Goal: Information Seeking & Learning: Learn about a topic

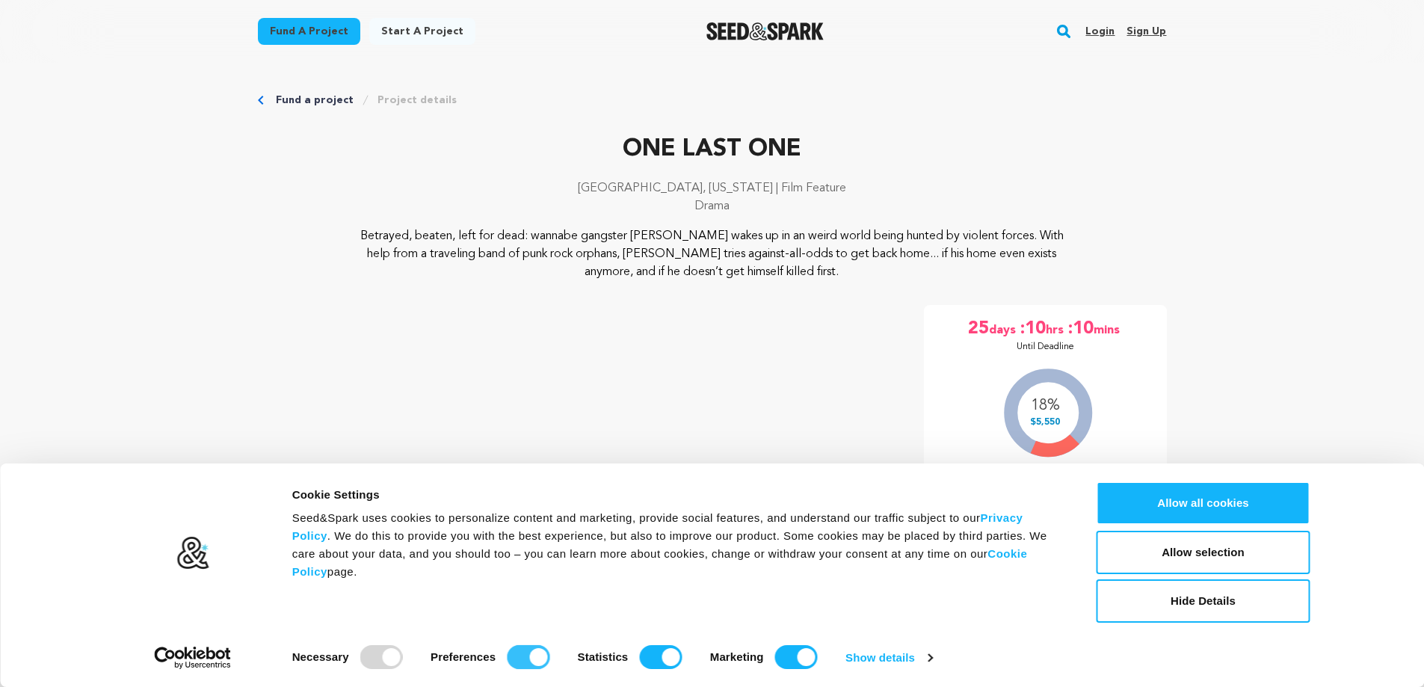
click at [533, 657] on input "Preferences" at bounding box center [528, 657] width 43 height 24
checkbox input "false"
click at [668, 657] on input "Statistics" at bounding box center [660, 657] width 43 height 24
checkbox input "false"
click at [801, 656] on input "Marketing" at bounding box center [796, 657] width 43 height 24
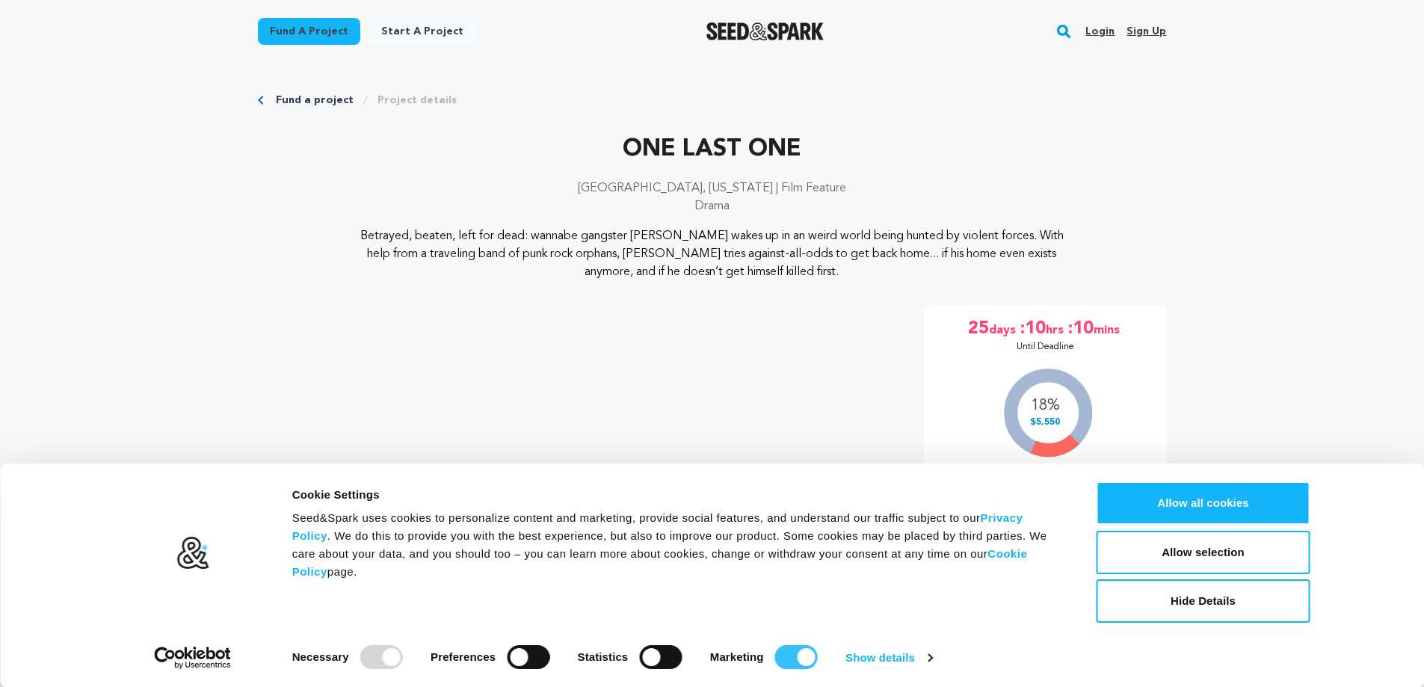
checkbox input "false"
click at [1184, 552] on button "Allow selection" at bounding box center [1204, 552] width 214 height 43
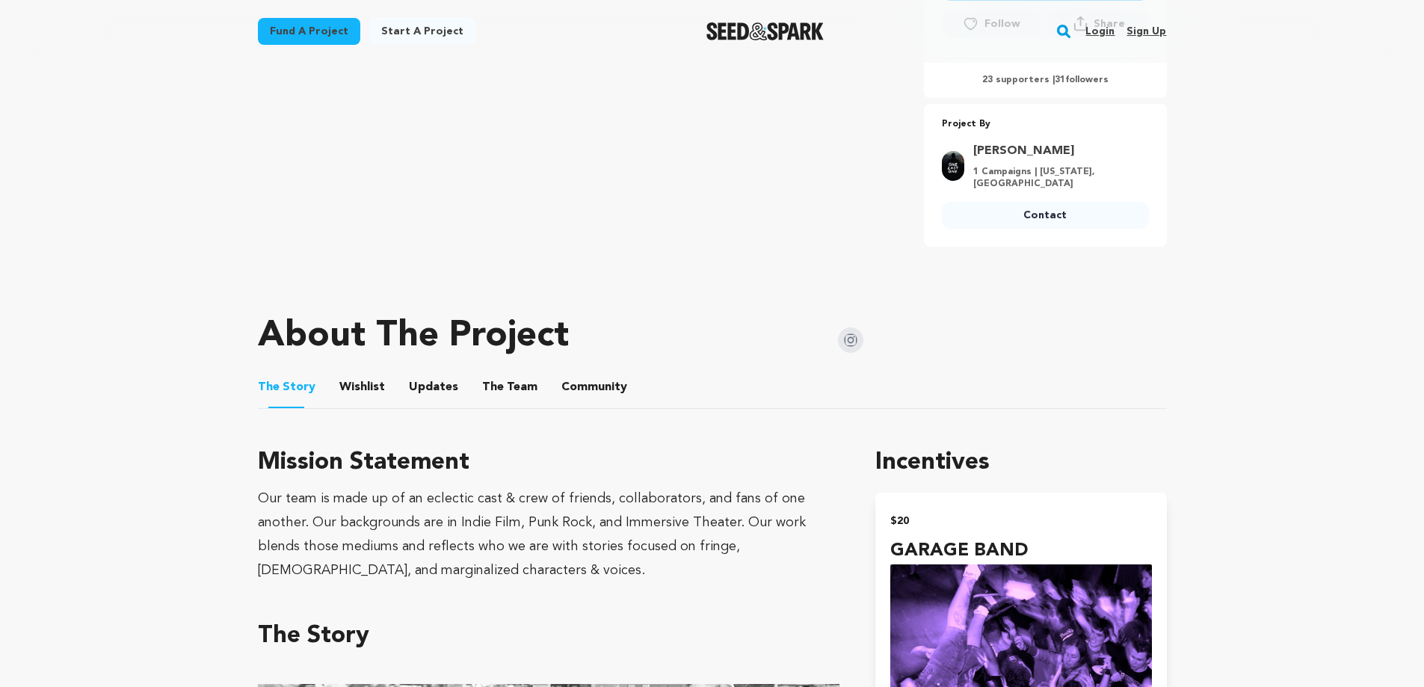
scroll to position [485, 0]
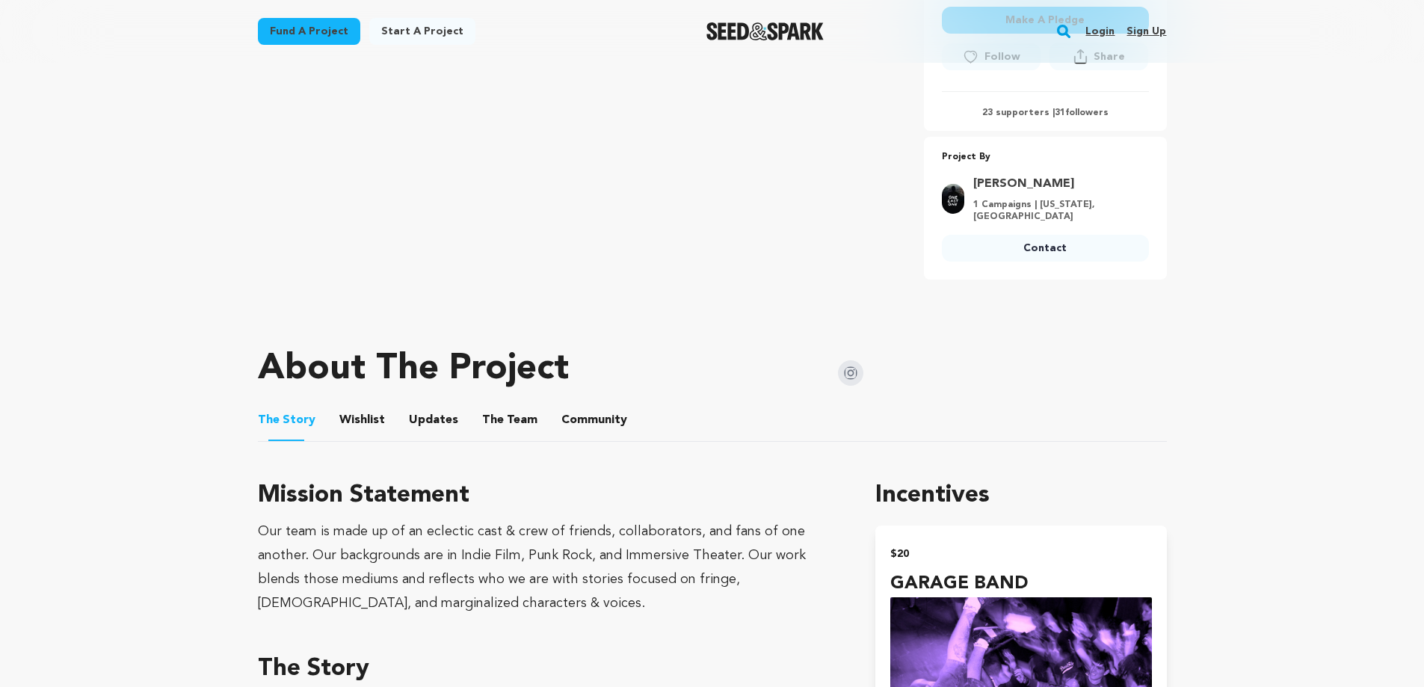
click at [344, 422] on button "Wishlist" at bounding box center [362, 423] width 36 height 36
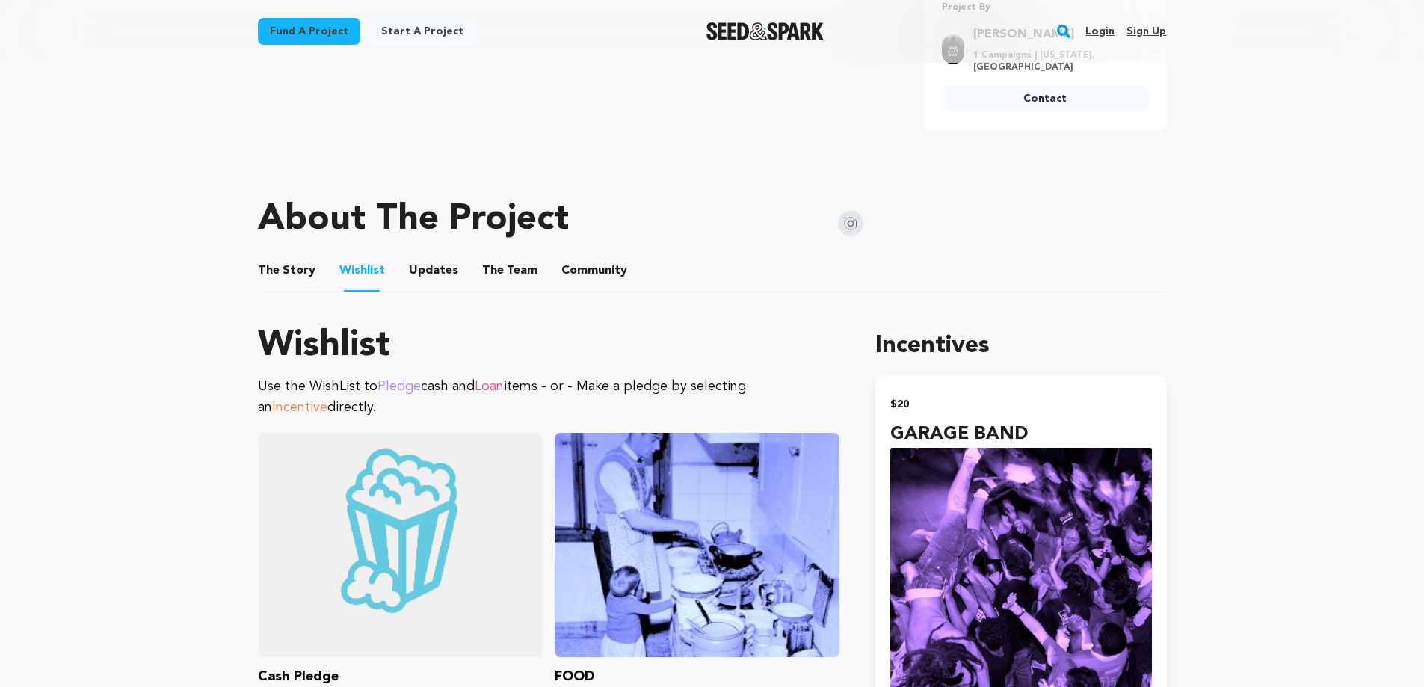
scroll to position [485, 0]
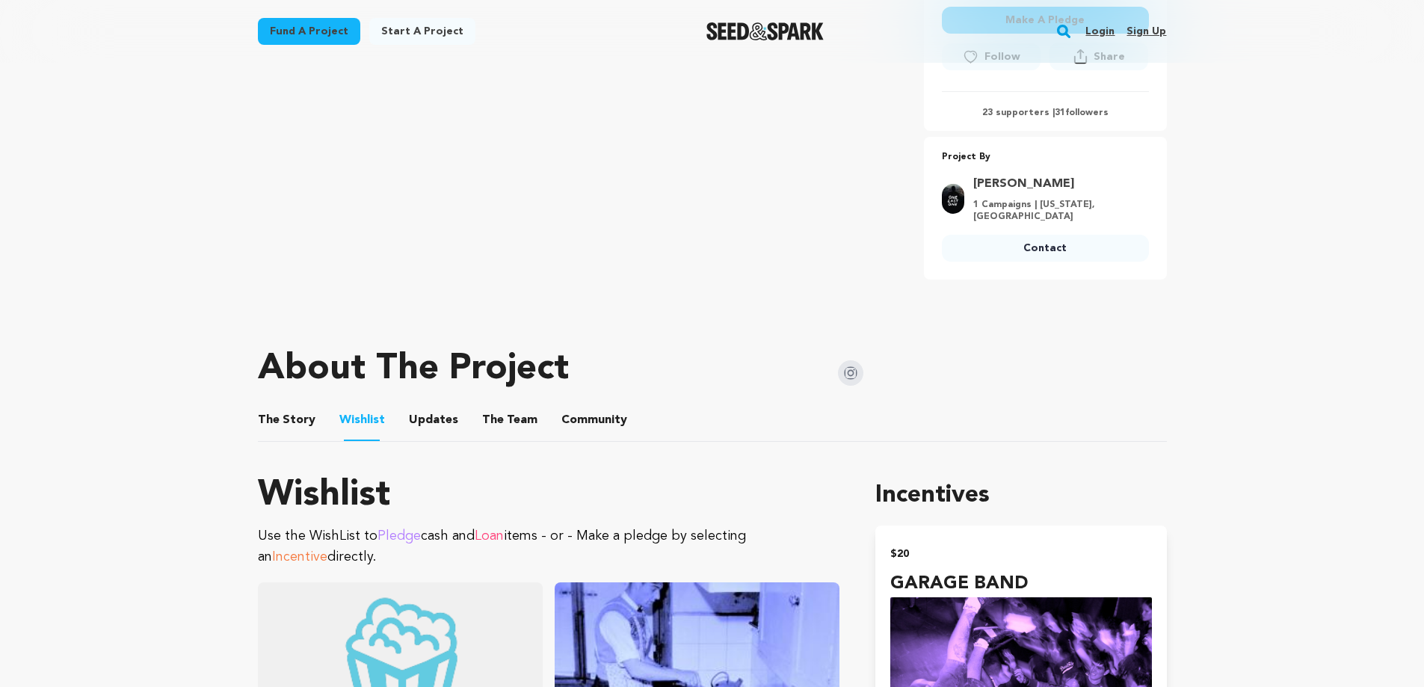
click at [434, 425] on button "Updates" at bounding box center [434, 423] width 36 height 36
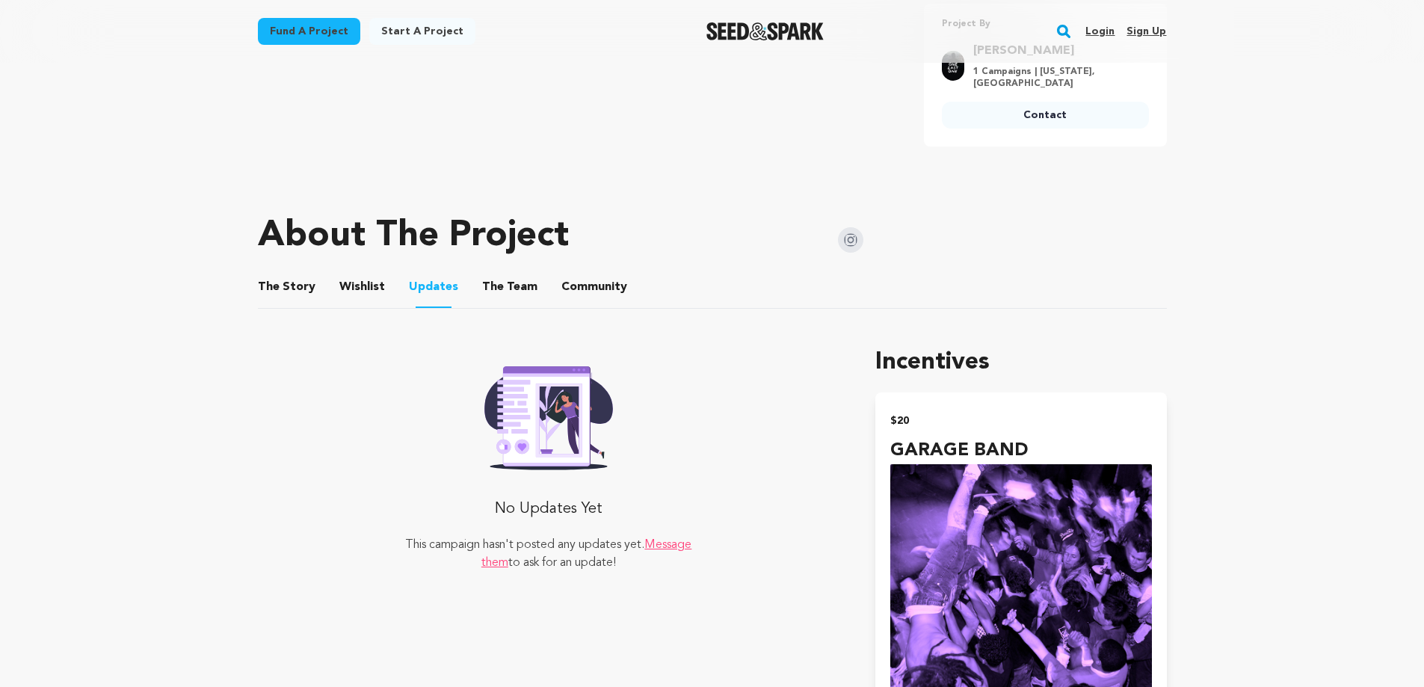
scroll to position [560, 0]
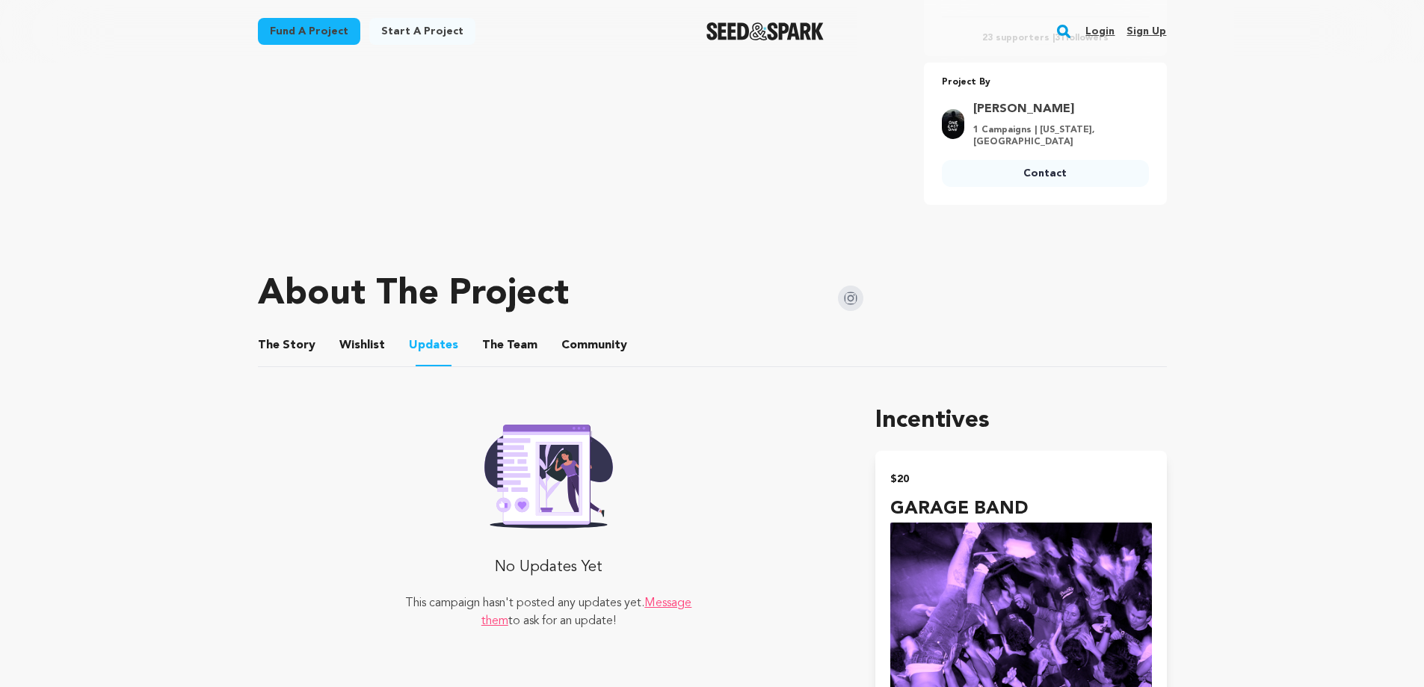
click at [514, 345] on button "The Team" at bounding box center [510, 348] width 36 height 36
